Goal: Find specific page/section: Find specific page/section

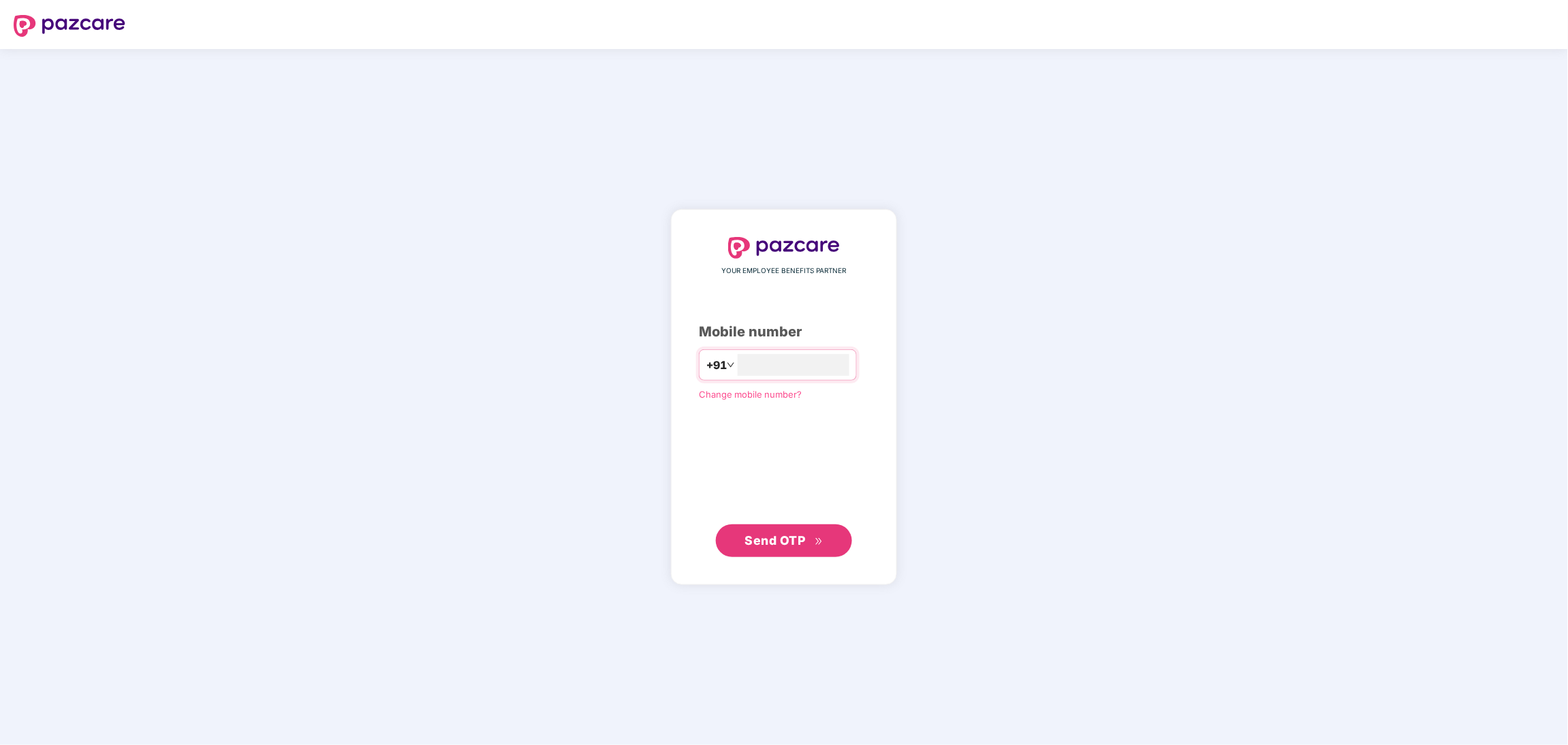
type input "**********"
click at [787, 547] on span "Send OTP" at bounding box center [784, 540] width 78 height 19
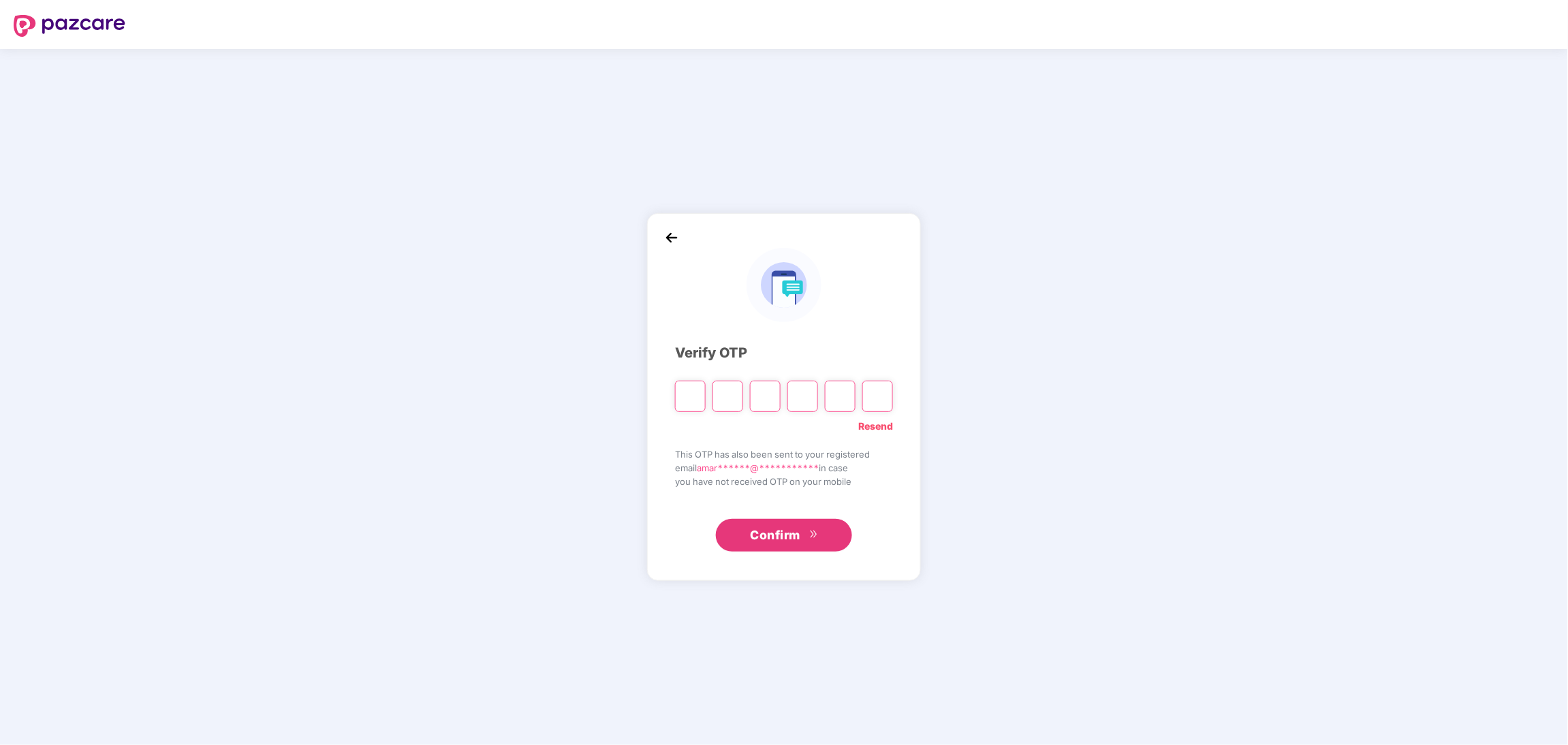
type input "*"
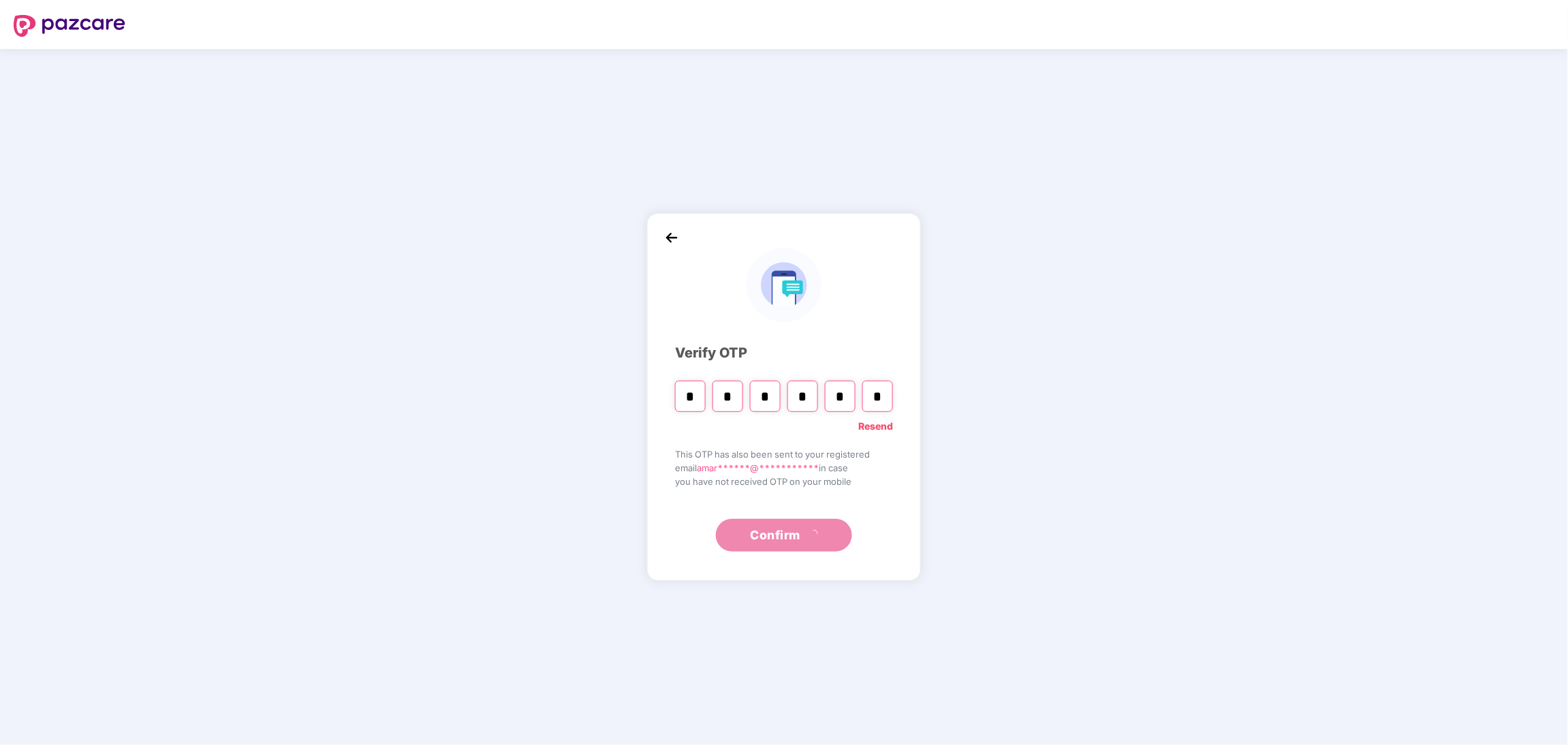
type input "*"
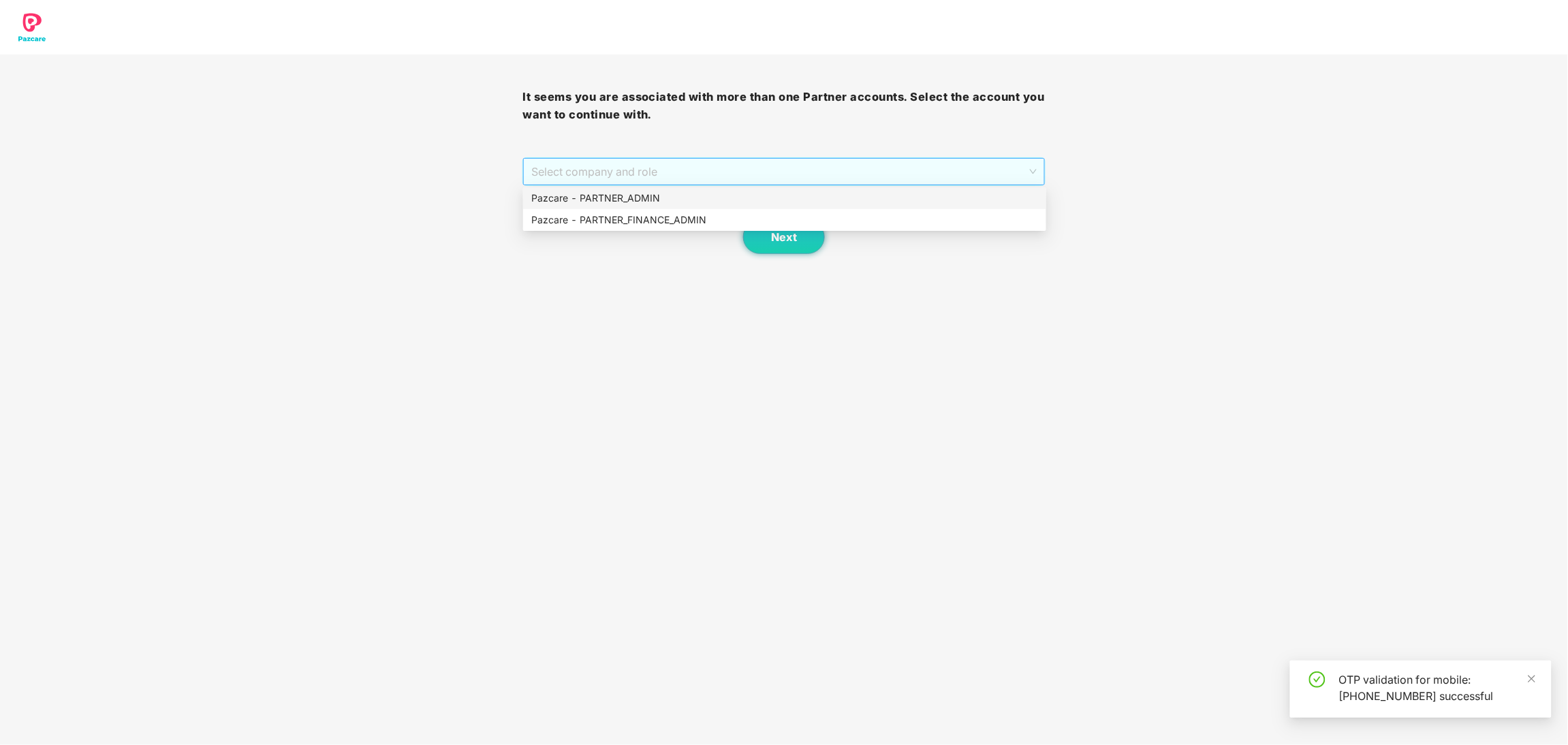
click at [760, 160] on span "Select company and role" at bounding box center [784, 172] width 505 height 26
click at [672, 201] on div "Pazcare - PARTNER_ADMIN" at bounding box center [784, 198] width 506 height 15
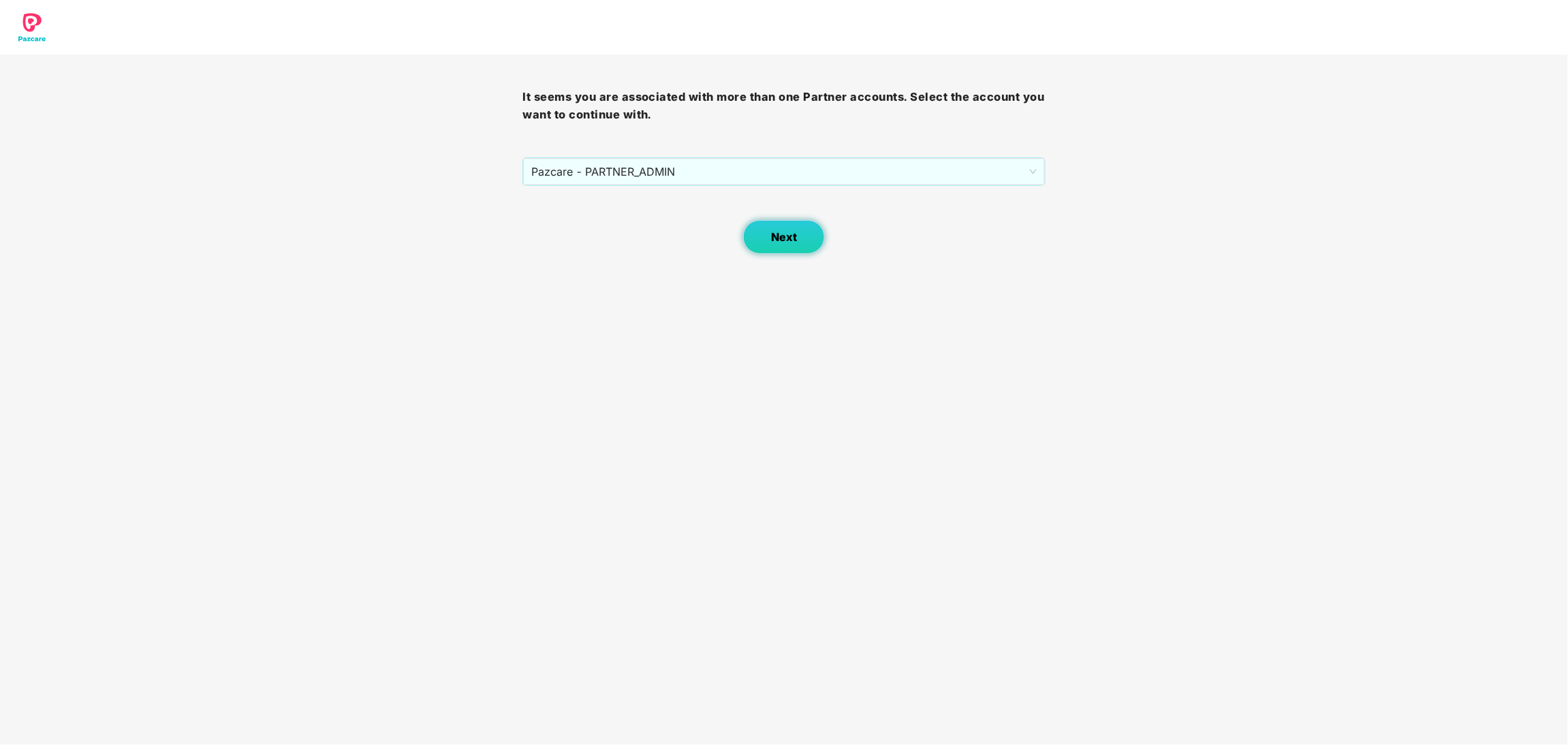
click at [780, 238] on span "Next" at bounding box center [784, 237] width 26 height 13
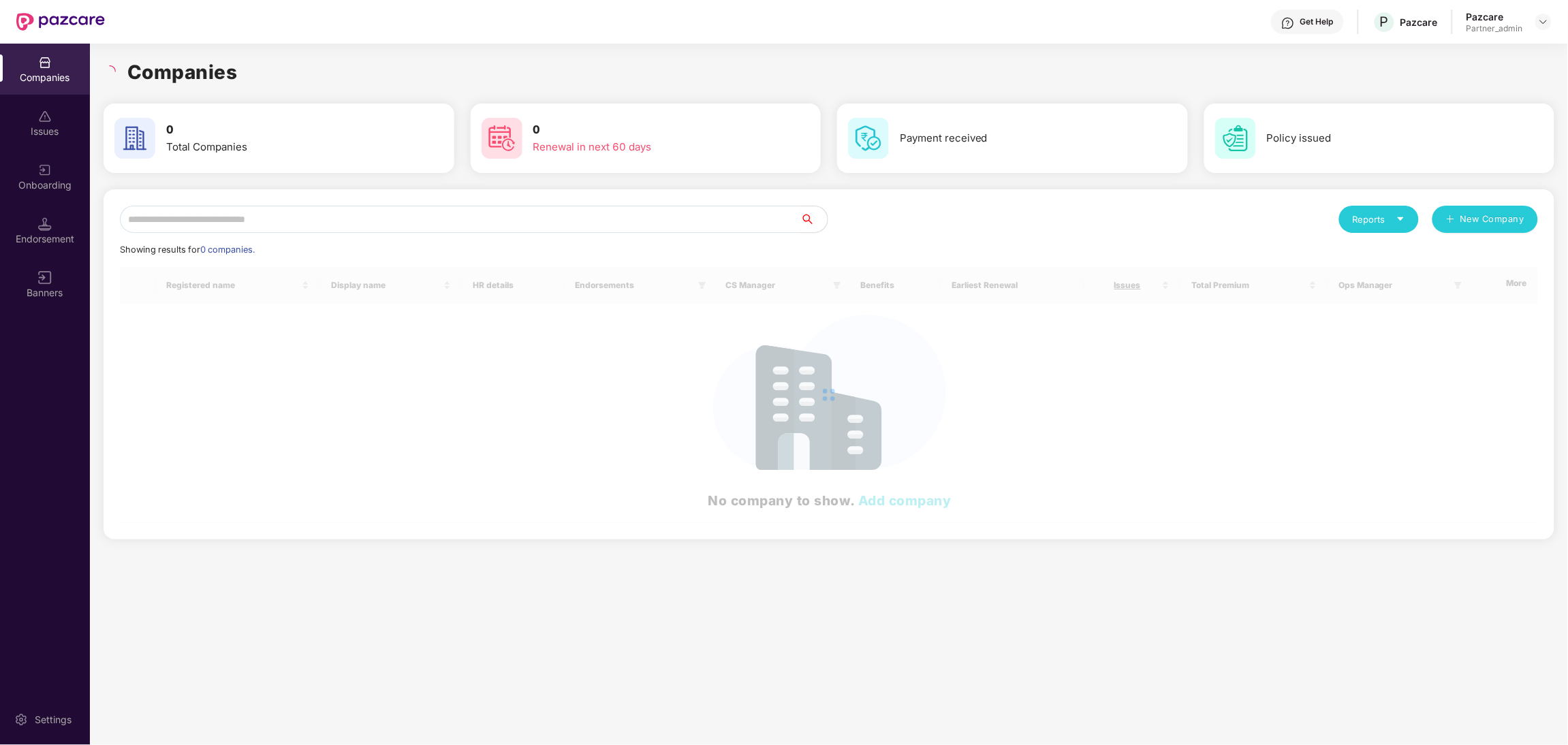
click at [231, 222] on input "text" at bounding box center [459, 218] width 680 height 27
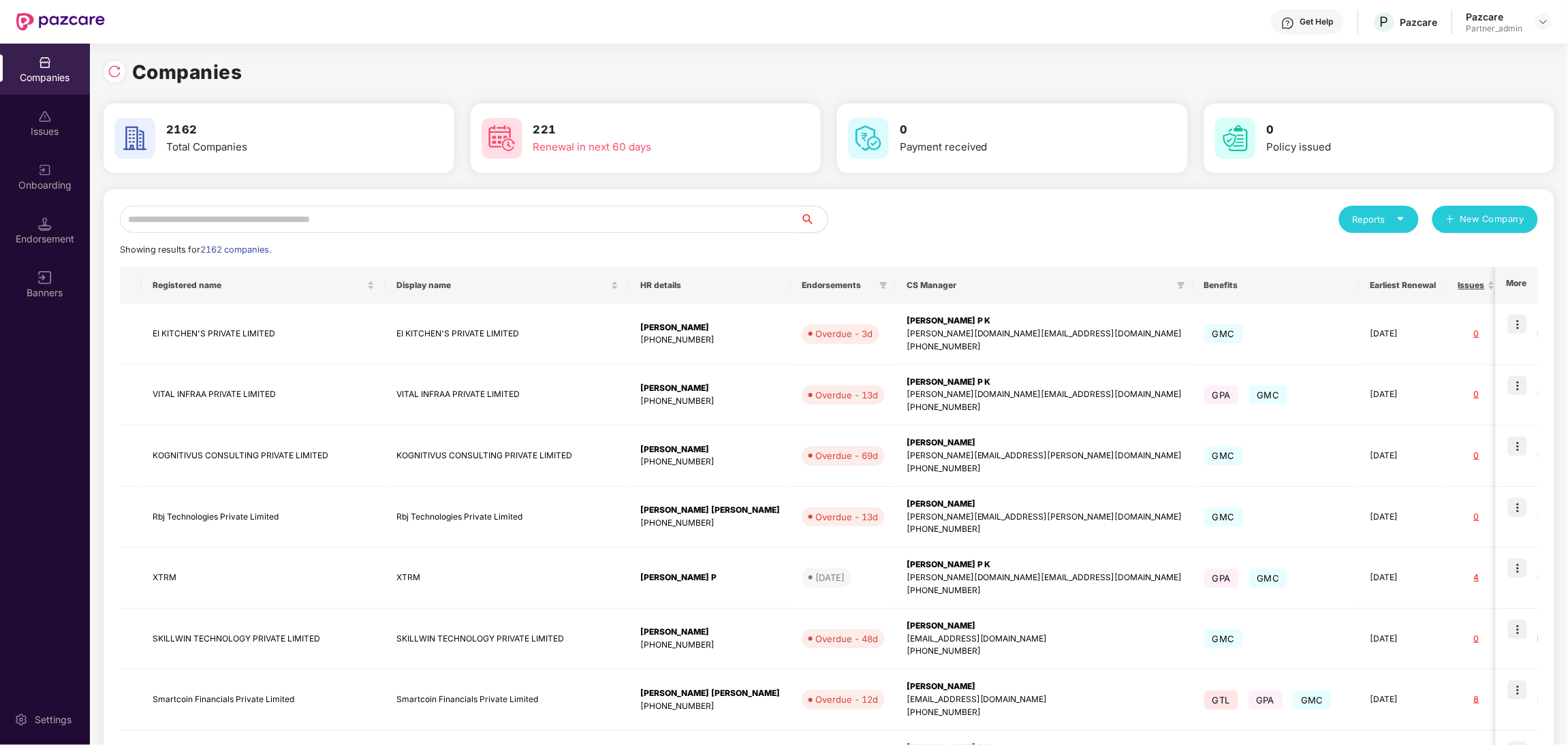
paste input "**********"
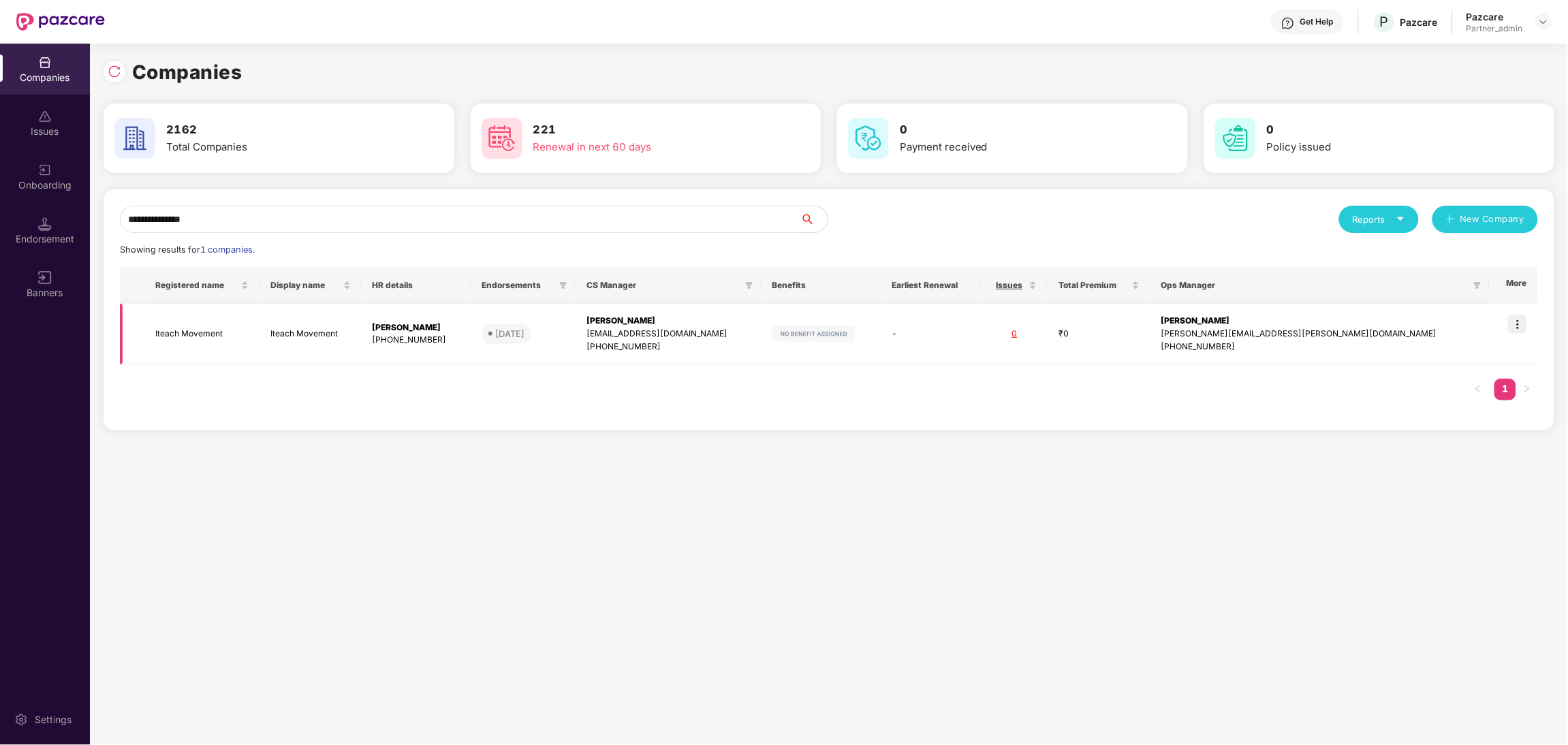
type input "**********"
click at [252, 333] on td "Iteach Movement" at bounding box center [202, 334] width 115 height 61
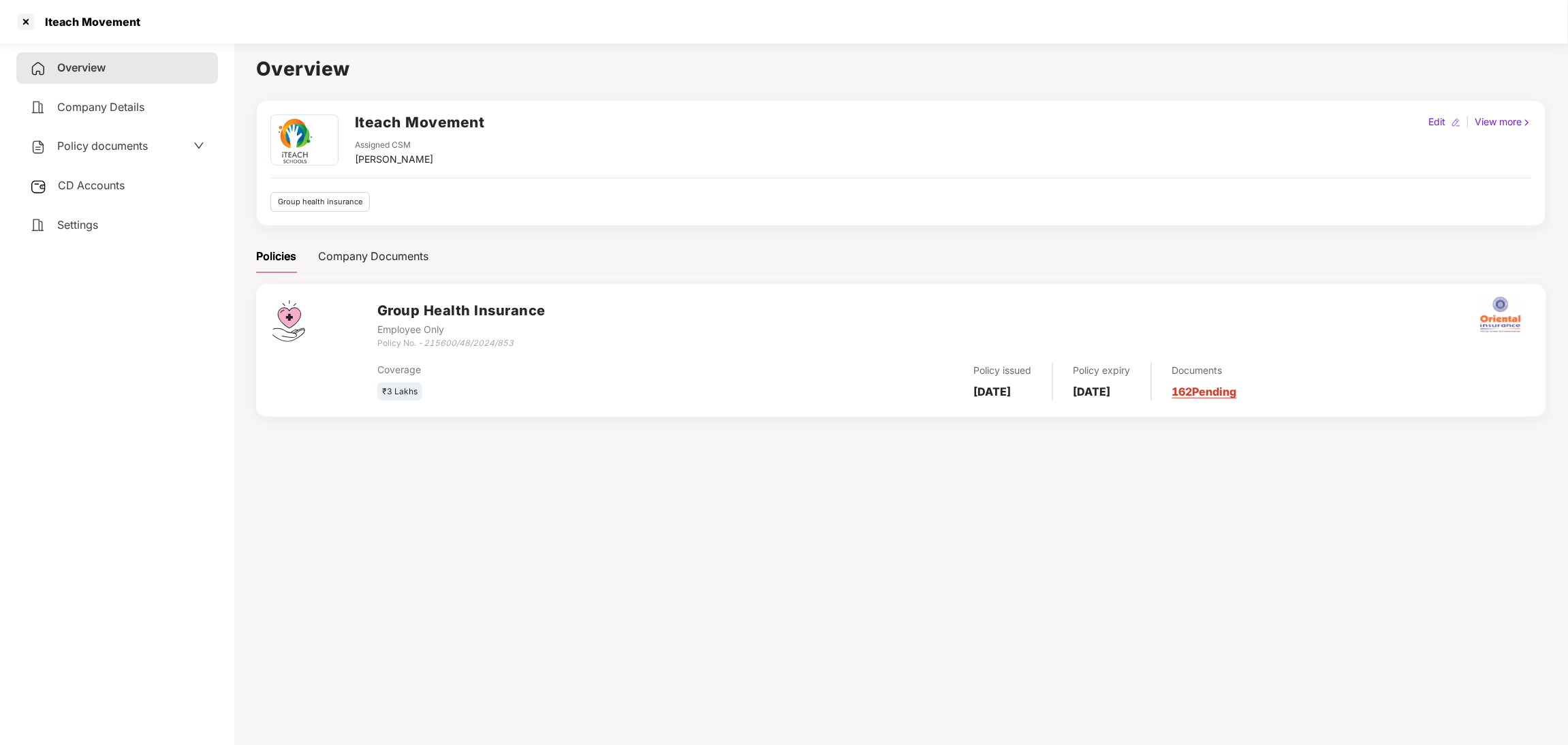
click at [76, 137] on div "Policy documents" at bounding box center [89, 146] width 118 height 18
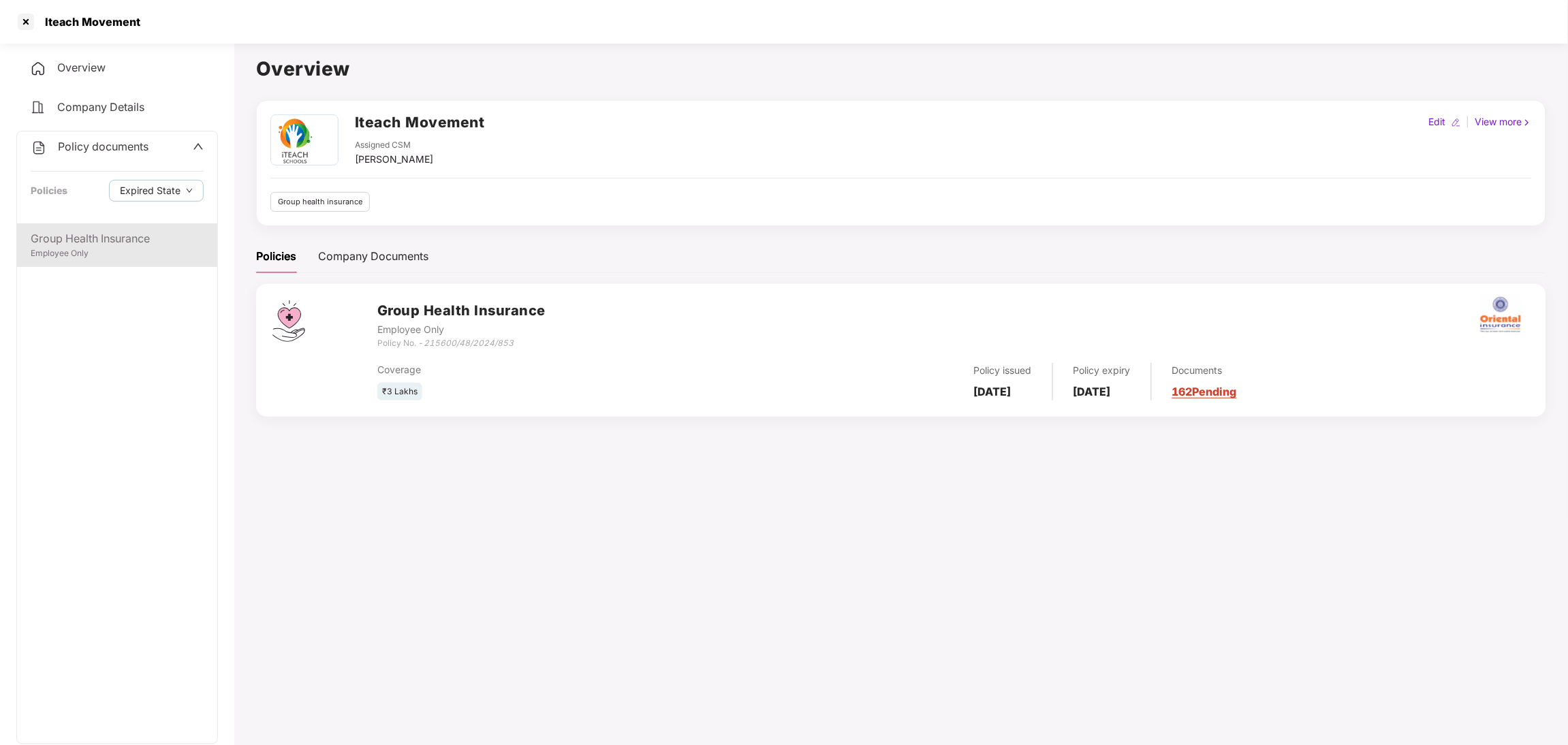
click at [76, 245] on div "Group Health Insurance" at bounding box center [117, 239] width 173 height 17
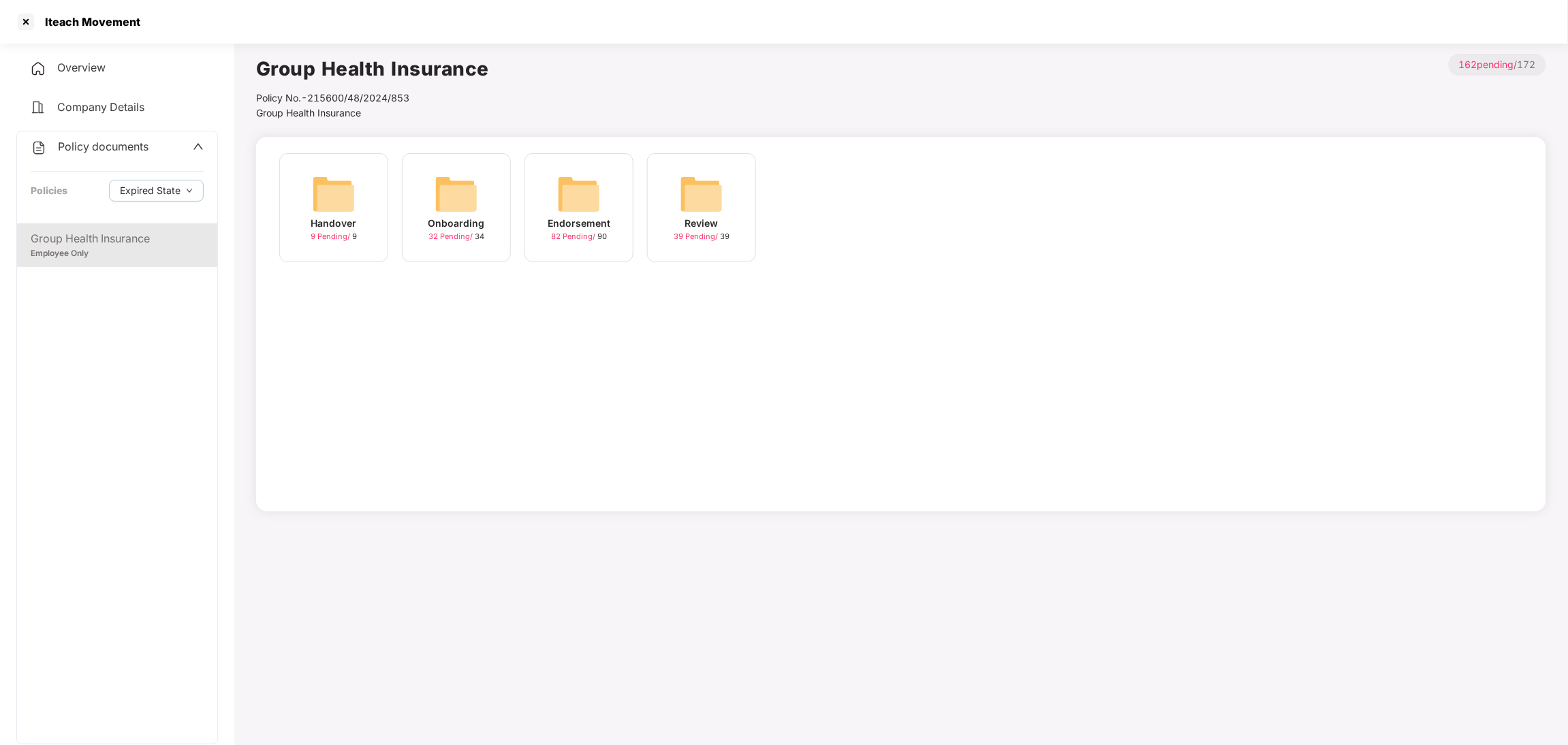
click at [451, 221] on div "Onboarding" at bounding box center [456, 223] width 56 height 15
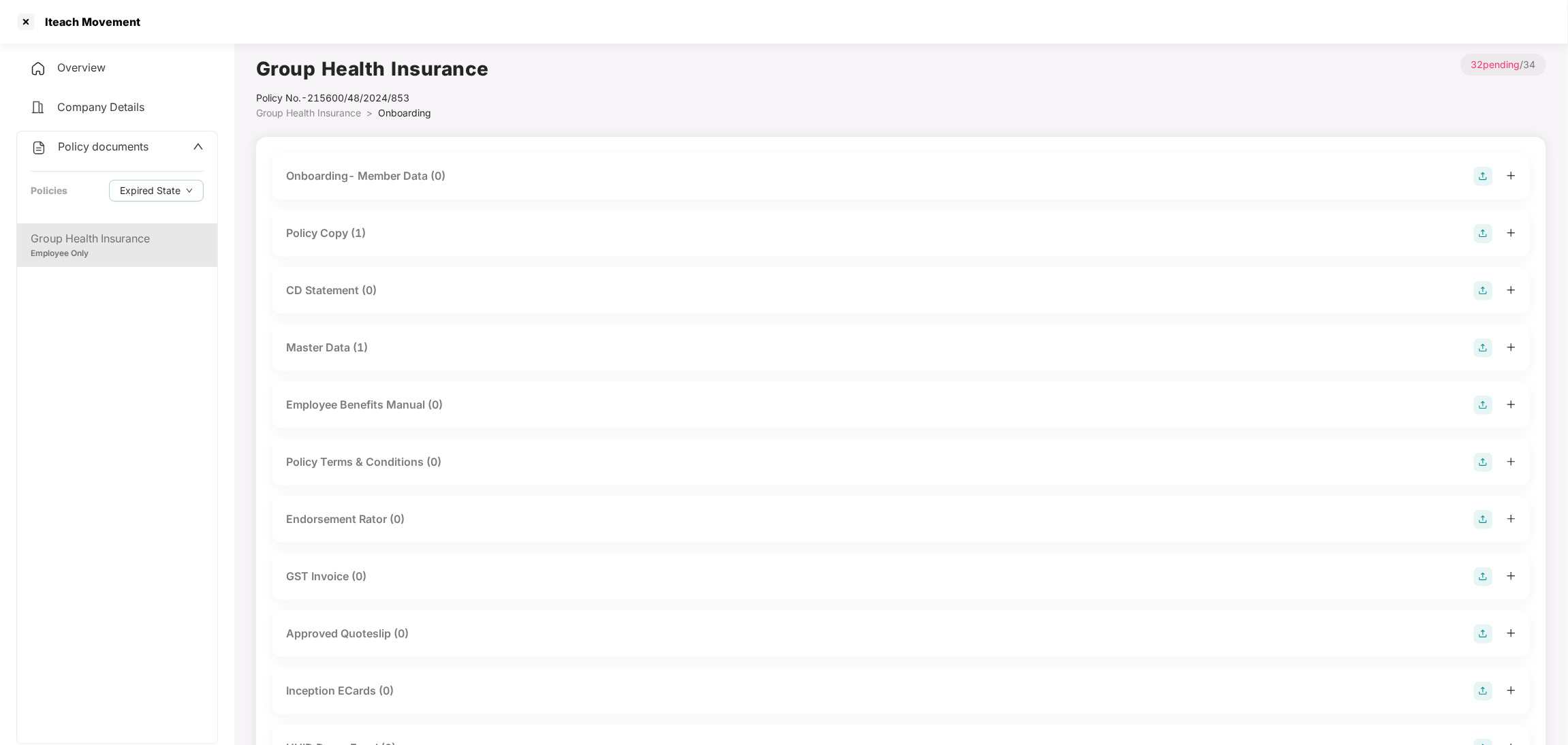
click at [353, 233] on div "Policy Copy (1)" at bounding box center [326, 233] width 80 height 17
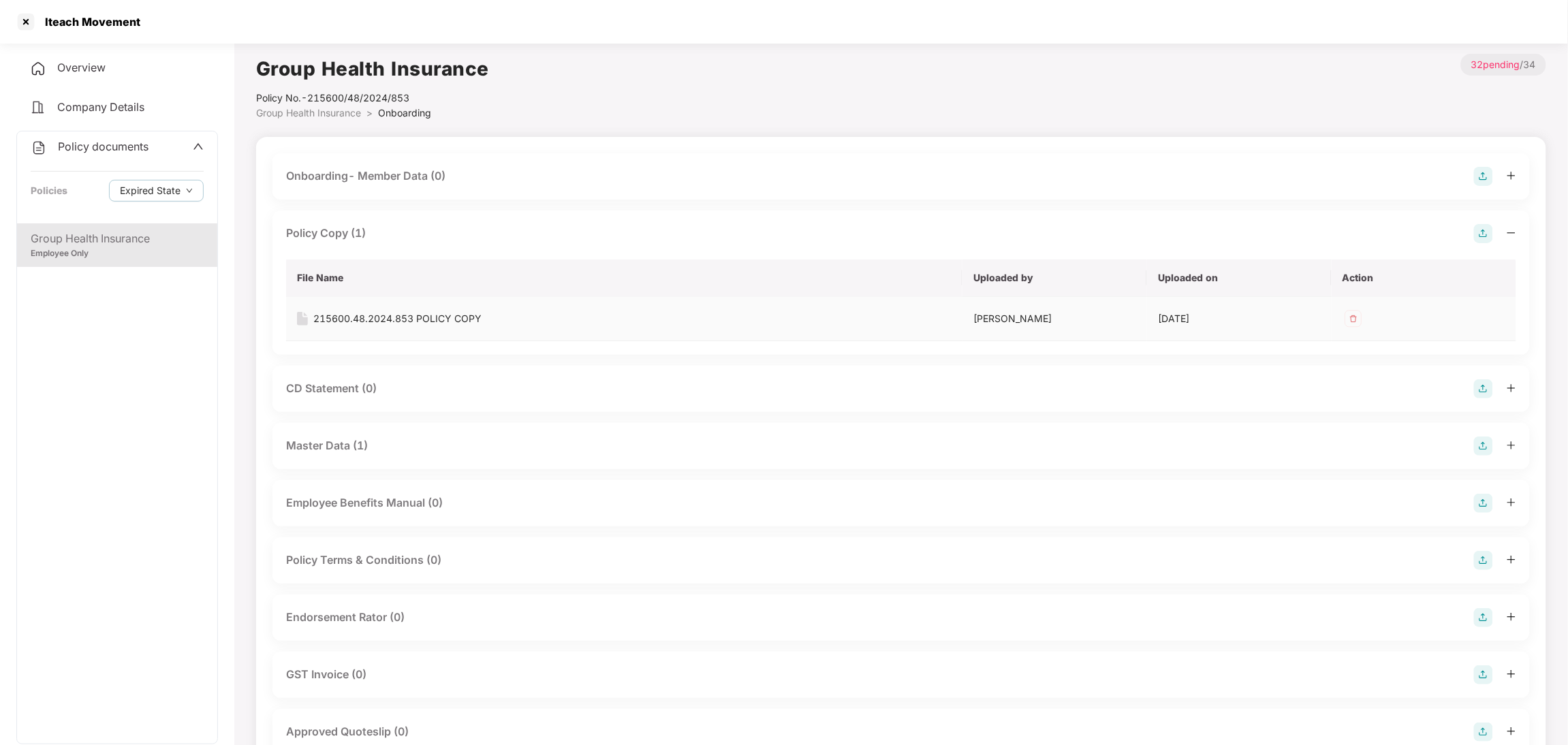
click at [357, 319] on div "215600.48.2024.853 POLICY COPY" at bounding box center [398, 318] width 168 height 15
